Goal: Task Accomplishment & Management: Manage account settings

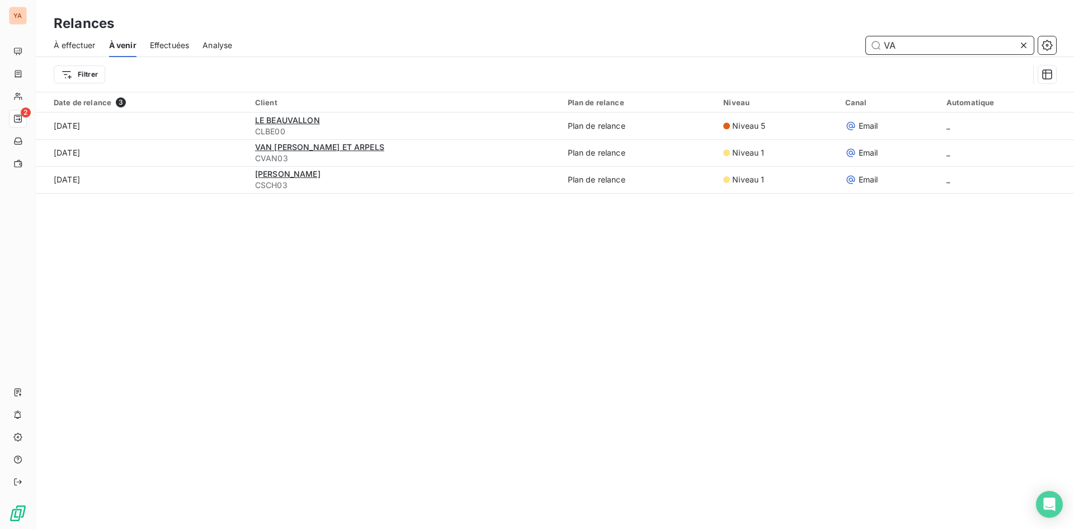
drag, startPoint x: 916, startPoint y: 46, endPoint x: 480, endPoint y: 27, distance: 436.4
click at [481, 31] on div "Relances À effectuer À venir Effectuées Analyse VA Filtrer" at bounding box center [555, 46] width 1039 height 92
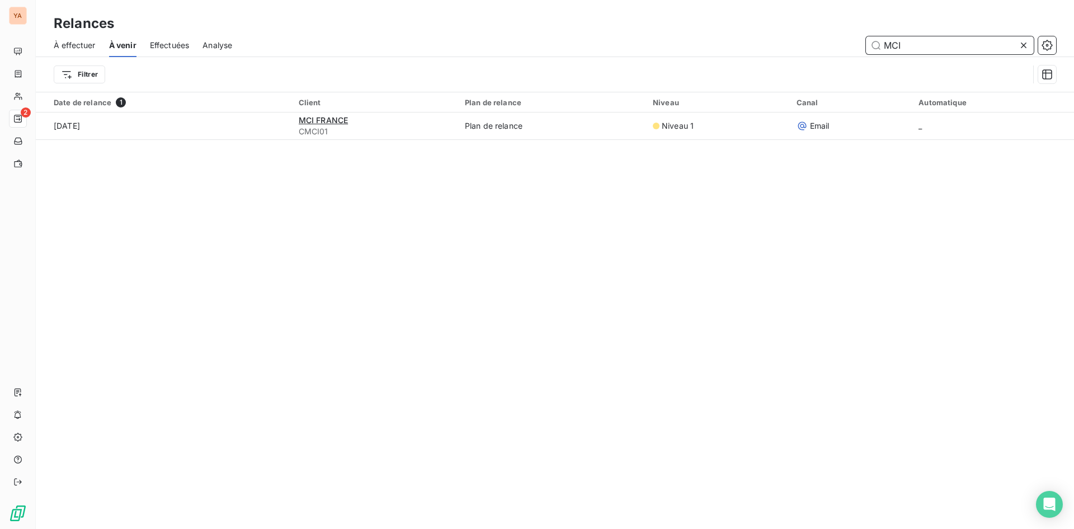
click at [71, 40] on span "À effectuer" at bounding box center [75, 45] width 42 height 11
type input "MCI"
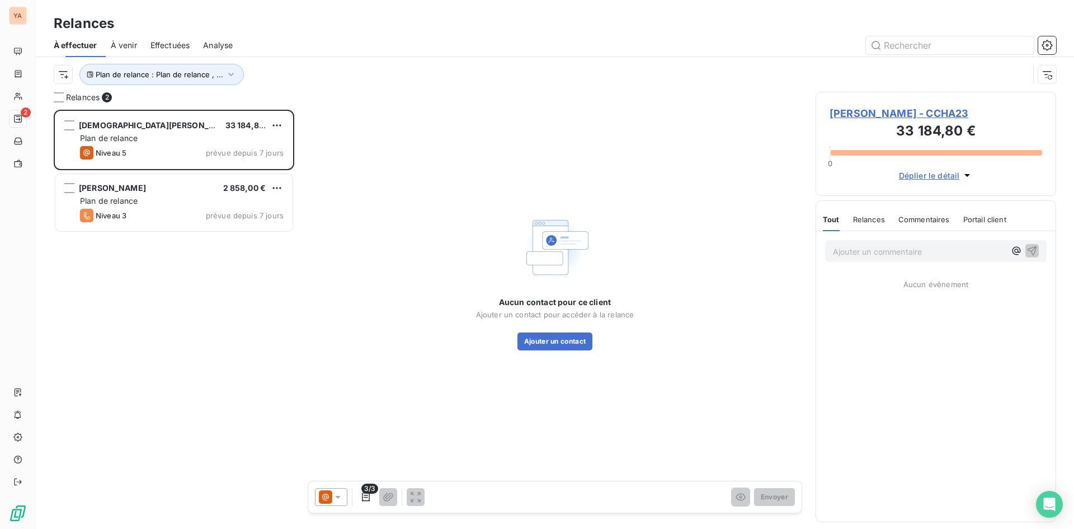
scroll to position [411, 232]
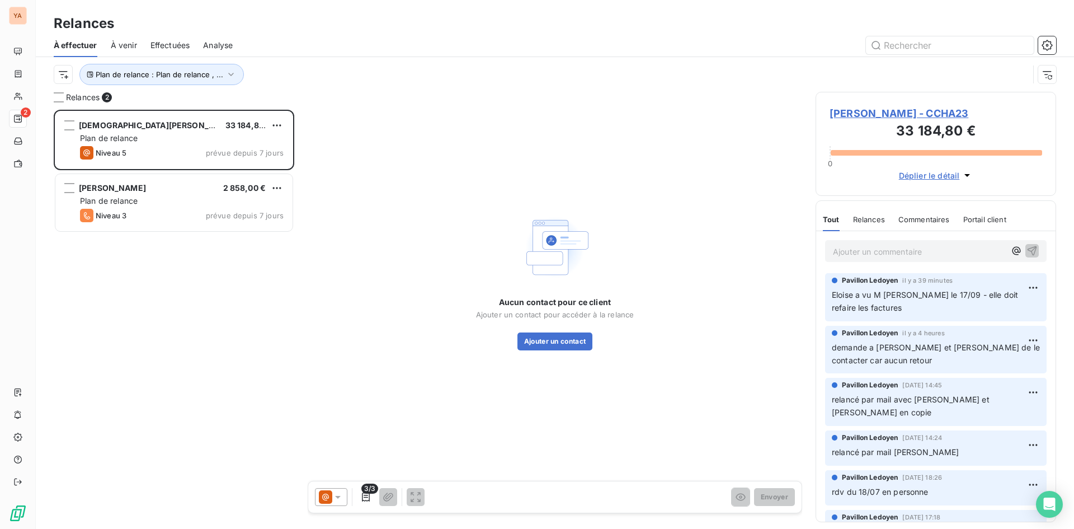
click at [126, 46] on span "À venir" at bounding box center [124, 45] width 26 height 11
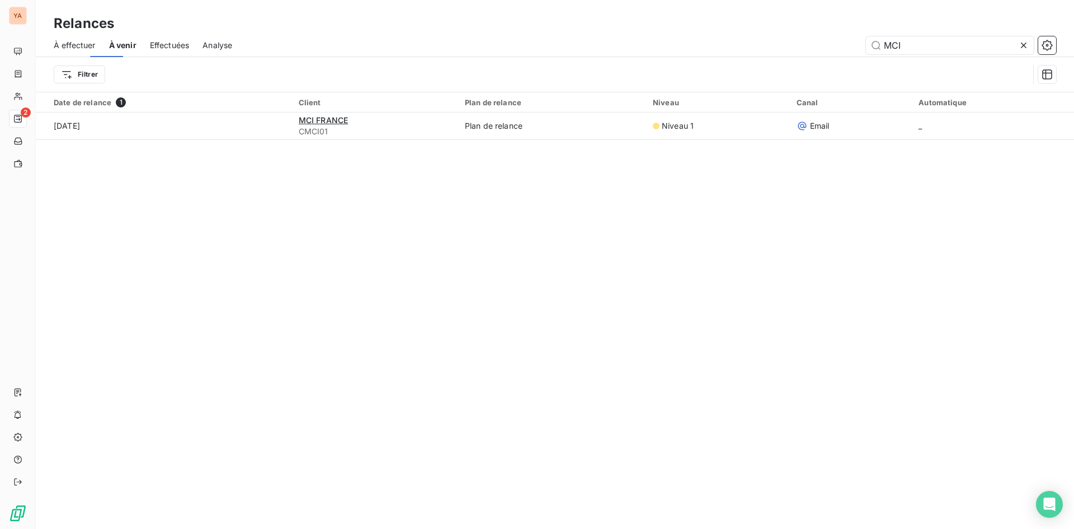
click at [177, 44] on span "Effectuées" at bounding box center [170, 45] width 40 height 11
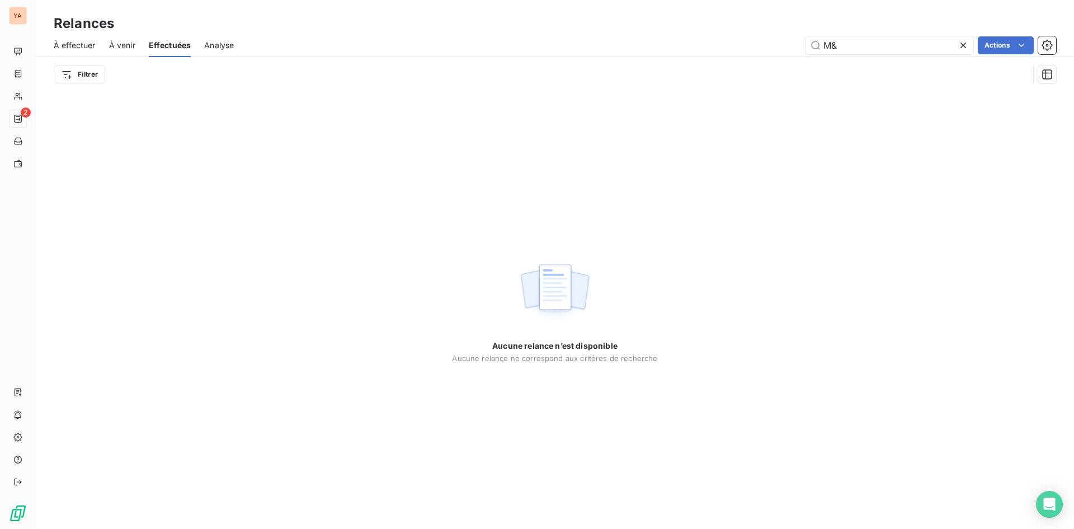
drag, startPoint x: 853, startPoint y: 50, endPoint x: 785, endPoint y: 43, distance: 68.6
click at [785, 43] on div "M& Actions" at bounding box center [651, 45] width 809 height 18
click at [124, 41] on span "À venir" at bounding box center [122, 45] width 26 height 11
type input "MCI"
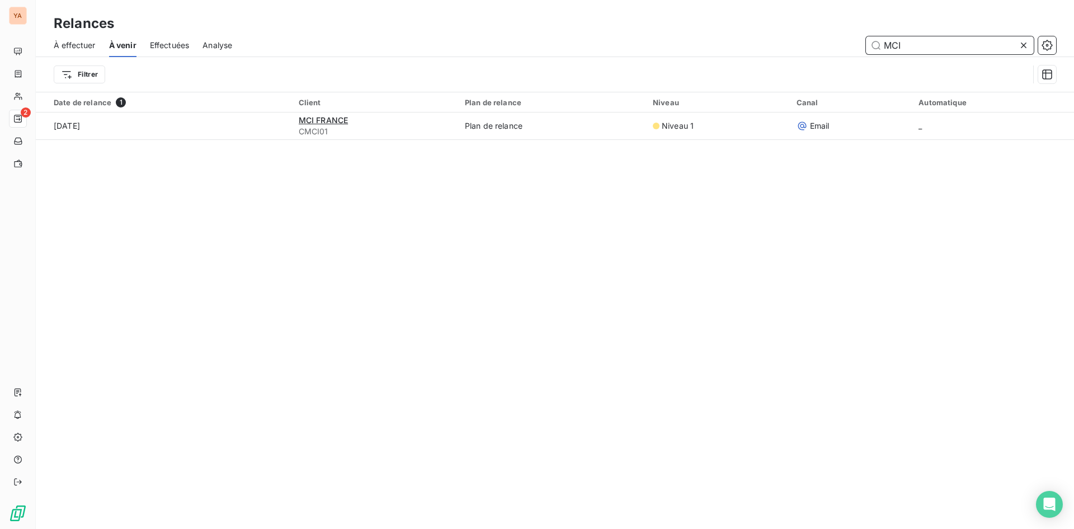
click at [745, 36] on div "MCI" at bounding box center [651, 45] width 811 height 18
type input "pre"
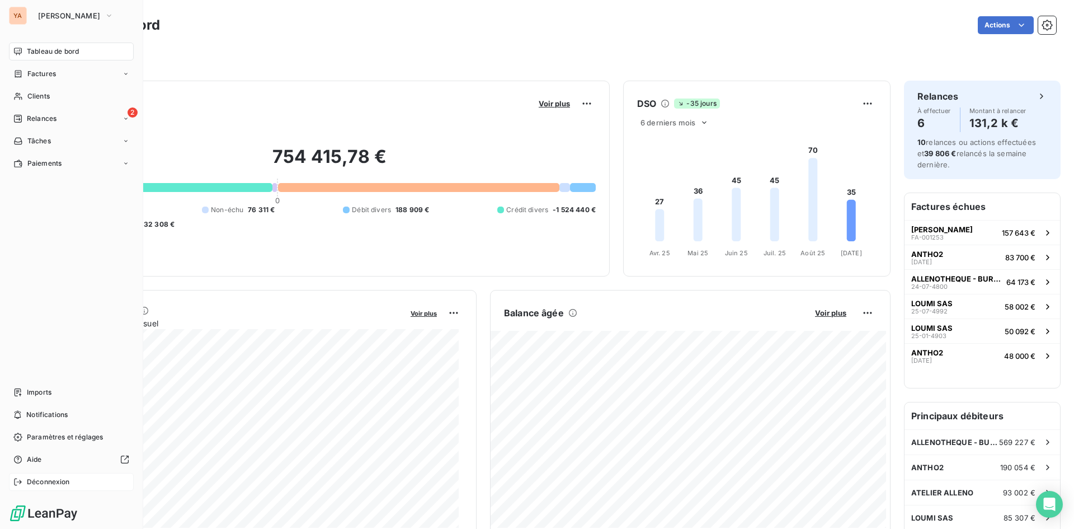
click at [64, 476] on div "Déconnexion" at bounding box center [71, 482] width 125 height 18
